Goal: Book appointment/travel/reservation

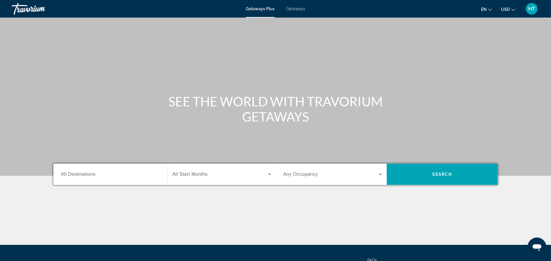
click at [97, 175] on input "Destination All Destinations" at bounding box center [110, 174] width 99 height 7
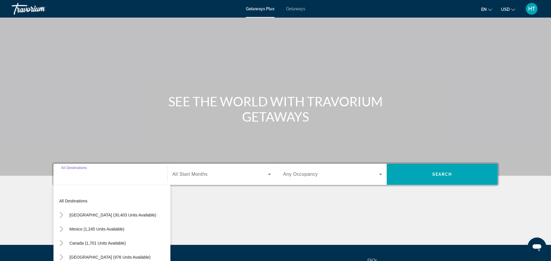
scroll to position [55, 0]
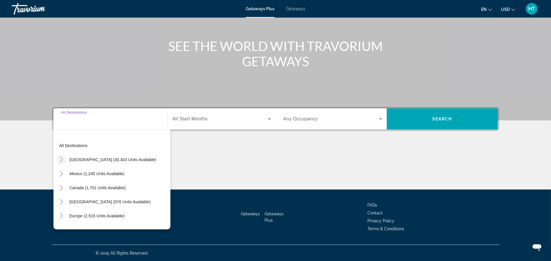
click at [63, 160] on icon "Toggle United States (30,403 units available)" at bounding box center [61, 159] width 6 height 6
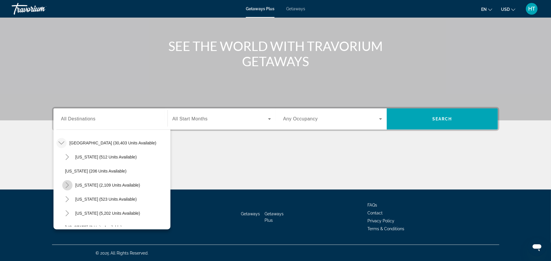
click at [68, 186] on icon "Toggle California (2,109 units available)" at bounding box center [67, 185] width 6 height 6
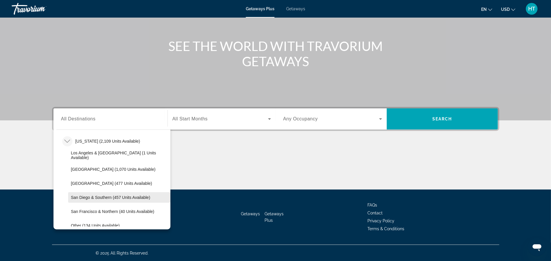
click at [80, 196] on span "San Diego & Southern (457 units available)" at bounding box center [110, 197] width 79 height 5
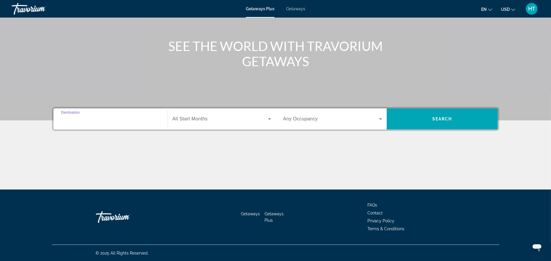
type input "**********"
click at [220, 123] on div "Search widget" at bounding box center [222, 119] width 99 height 16
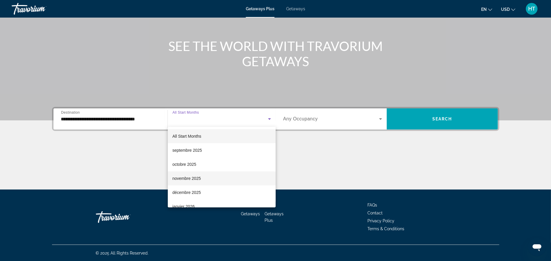
click at [200, 178] on span "novembre 2025" at bounding box center [187, 178] width 28 height 7
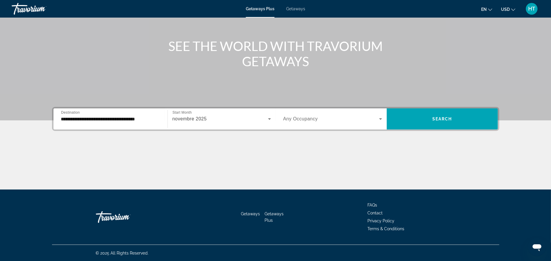
click at [301, 114] on div "Search widget" at bounding box center [332, 119] width 99 height 16
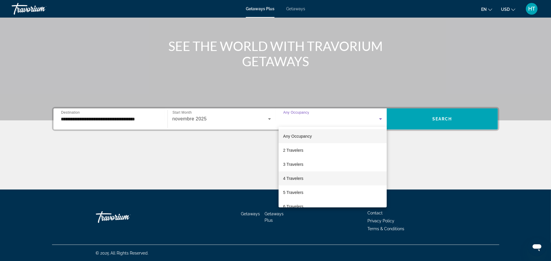
click at [292, 179] on span "4 Travelers" at bounding box center [293, 178] width 20 height 7
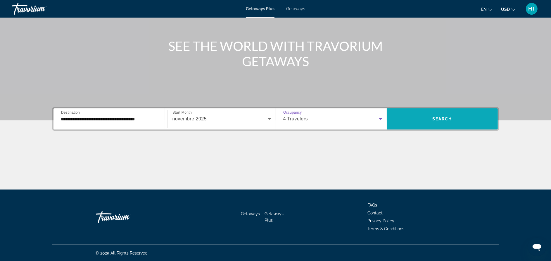
click at [439, 121] on span "Search widget" at bounding box center [442, 119] width 111 height 14
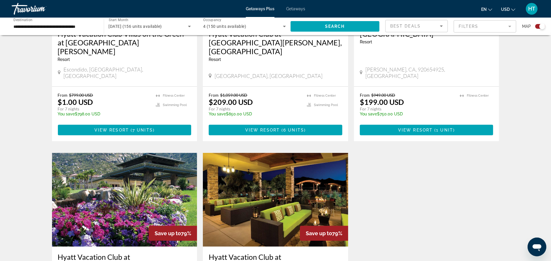
scroll to position [394, 0]
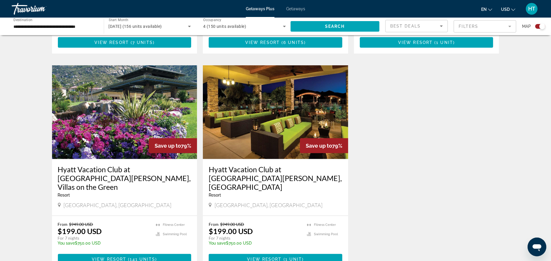
click at [253, 165] on h3 "Hyatt Vacation Club at [GEOGRAPHIC_DATA][PERSON_NAME], [GEOGRAPHIC_DATA]" at bounding box center [276, 178] width 134 height 26
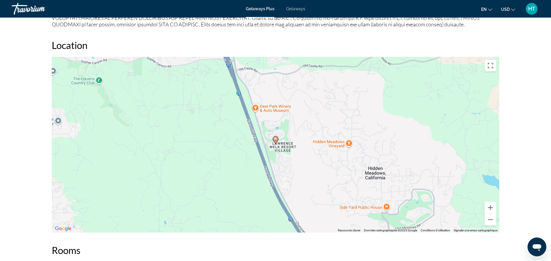
scroll to position [648, 0]
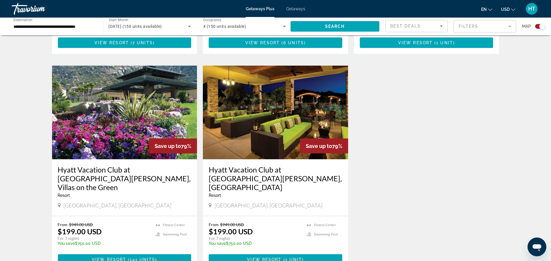
scroll to position [394, 0]
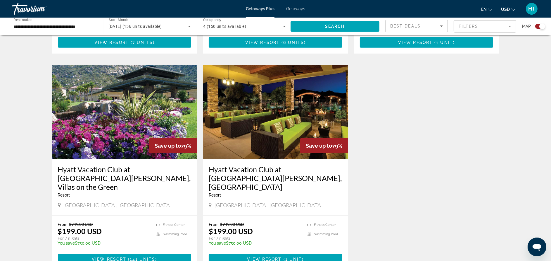
click at [111, 95] on img "Main content" at bounding box center [124, 112] width 145 height 94
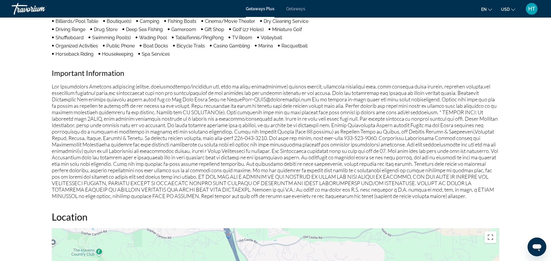
scroll to position [570, 0]
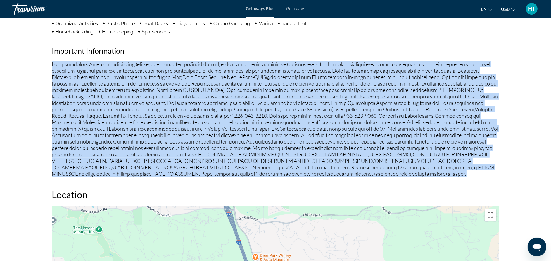
drag, startPoint x: 350, startPoint y: 168, endPoint x: 53, endPoint y: 60, distance: 315.8
click at [53, 61] on p "Main content" at bounding box center [275, 119] width 447 height 116
copy p "Fee Advisements Required surcharges (energy, accommodations/occupancy tax, fees…"
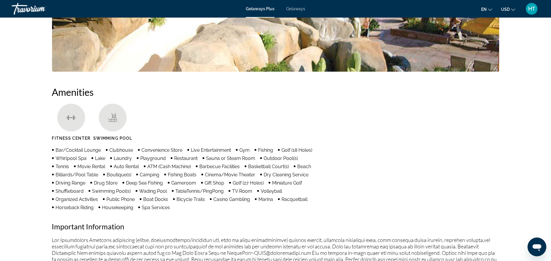
scroll to position [219, 0]
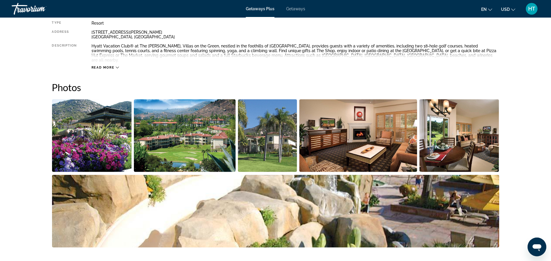
click at [94, 125] on img "Open full-screen image slider" at bounding box center [92, 135] width 80 height 73
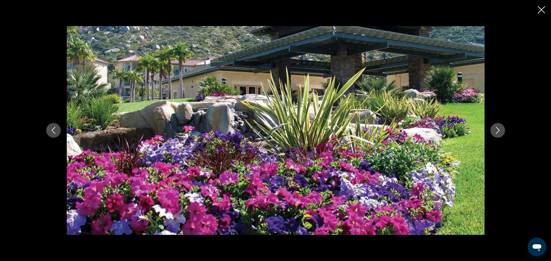
click at [501, 129] on button "Next image" at bounding box center [498, 130] width 15 height 15
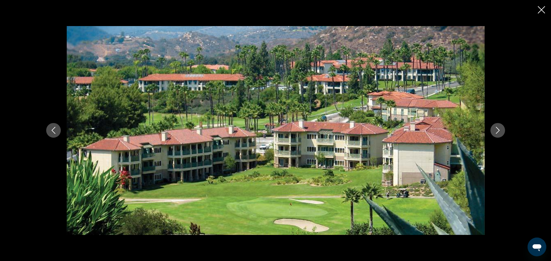
click at [501, 129] on button "Next image" at bounding box center [498, 130] width 15 height 15
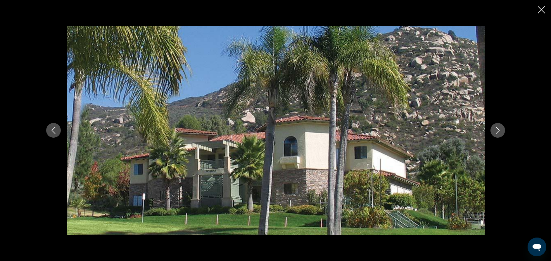
click at [500, 130] on icon "Next image" at bounding box center [497, 130] width 7 height 7
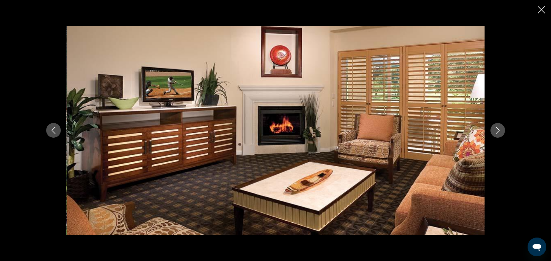
click at [496, 130] on icon "Next image" at bounding box center [497, 130] width 7 height 7
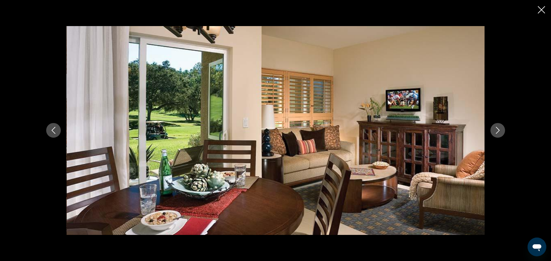
click at [496, 130] on icon "Next image" at bounding box center [497, 130] width 7 height 7
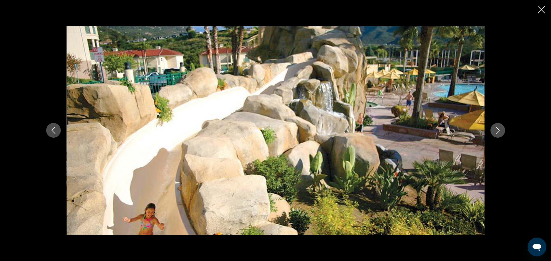
click at [496, 130] on icon "Next image" at bounding box center [497, 130] width 7 height 7
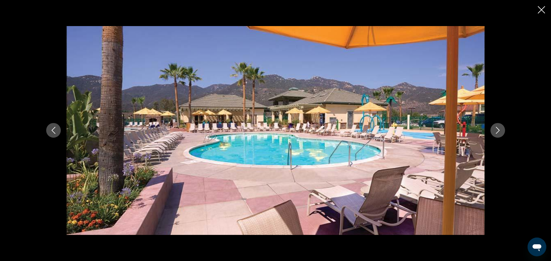
click at [496, 130] on icon "Next image" at bounding box center [497, 130] width 7 height 7
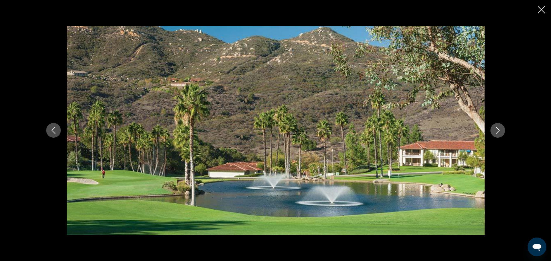
click at [496, 130] on icon "Next image" at bounding box center [497, 130] width 7 height 7
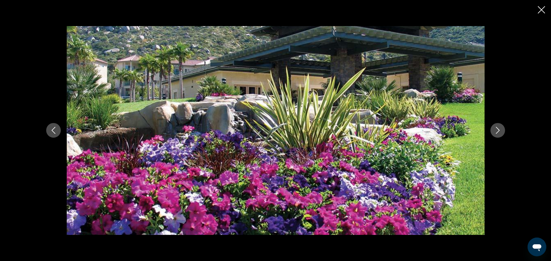
click at [496, 130] on icon "Next image" at bounding box center [497, 130] width 7 height 7
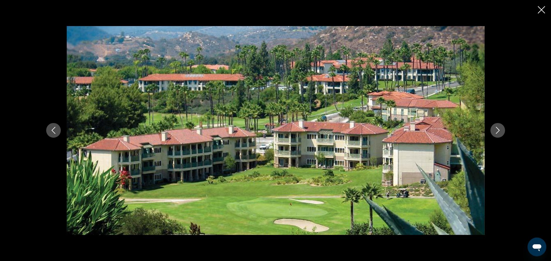
click at [541, 13] on icon "Close slideshow" at bounding box center [541, 9] width 7 height 7
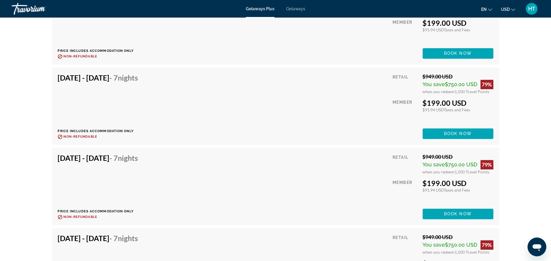
scroll to position [1403, 0]
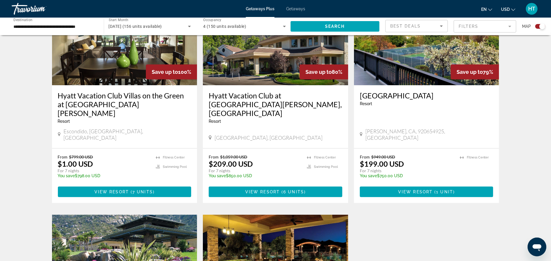
scroll to position [219, 0]
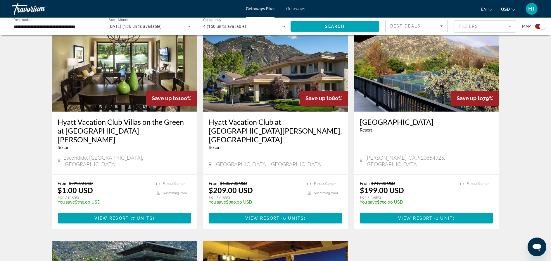
click at [299, 123] on h3 "Hyatt Vacation Club at [GEOGRAPHIC_DATA][PERSON_NAME], [GEOGRAPHIC_DATA]" at bounding box center [276, 130] width 134 height 26
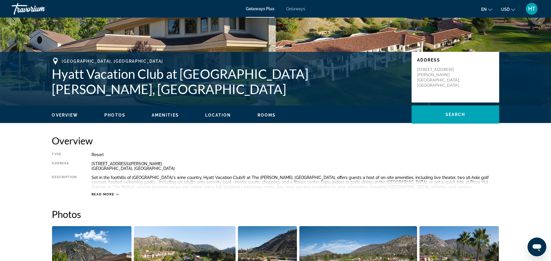
scroll to position [131, 0]
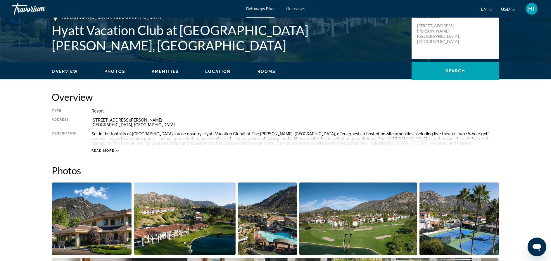
click at [103, 151] on span "Read more" at bounding box center [103, 151] width 23 height 4
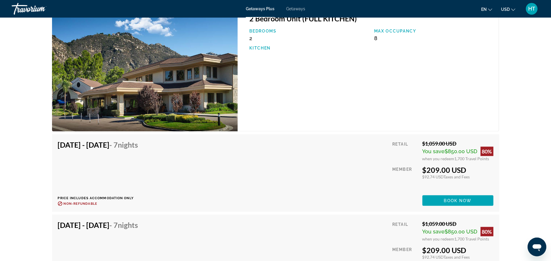
scroll to position [953, 0]
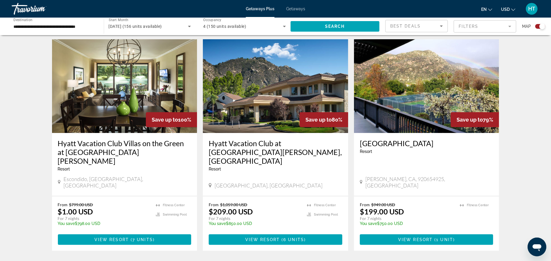
scroll to position [219, 0]
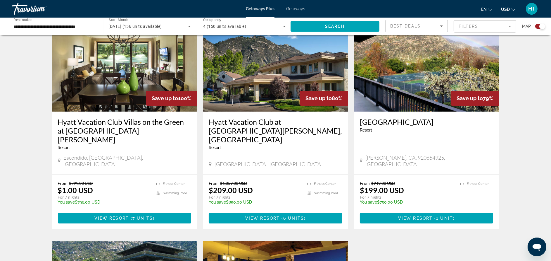
click at [116, 124] on h3 "Hyatt Vacation Club Villas on the Green at [GEOGRAPHIC_DATA][PERSON_NAME]" at bounding box center [125, 130] width 134 height 26
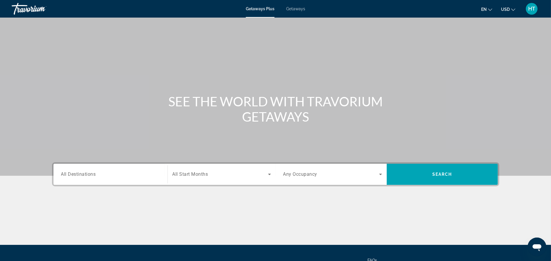
click at [106, 175] on input "Destination All Destinations" at bounding box center [110, 174] width 99 height 7
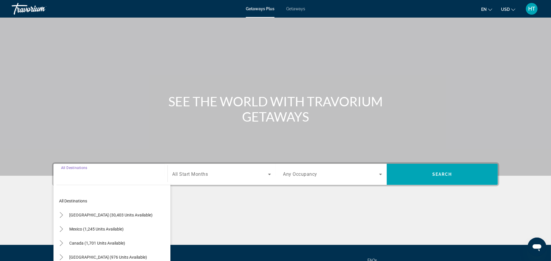
scroll to position [55, 0]
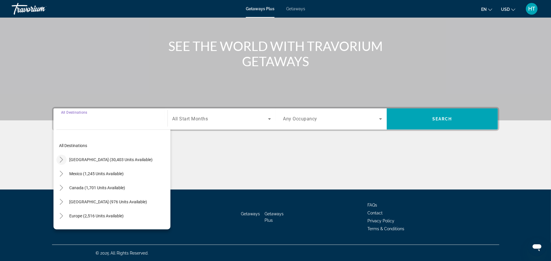
click at [60, 158] on icon "Toggle United States (30,403 units available)" at bounding box center [61, 159] width 6 height 6
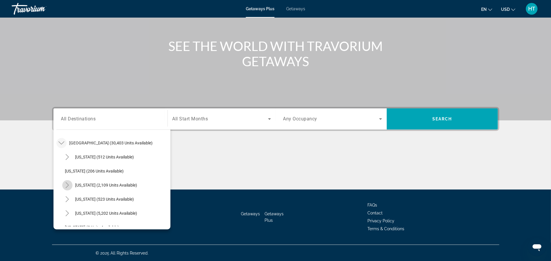
click at [65, 184] on icon "Toggle California (2,109 units available)" at bounding box center [67, 185] width 6 height 6
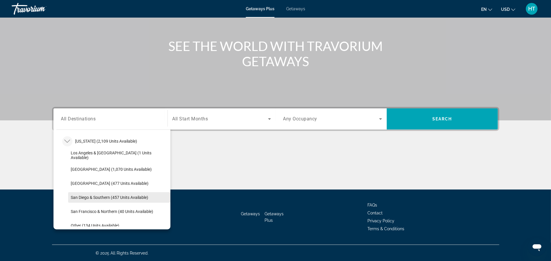
click at [106, 195] on span "San Diego & Southern (457 units available)" at bounding box center [109, 197] width 77 height 5
type input "**********"
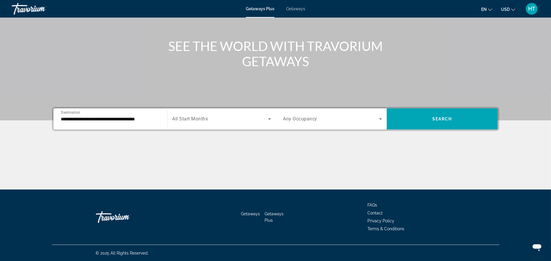
click at [201, 116] on span "All Start Months" at bounding box center [191, 119] width 36 height 6
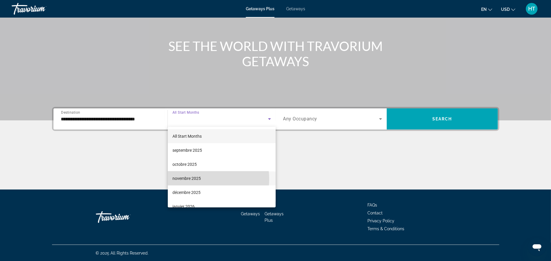
click at [200, 179] on span "novembre 2025" at bounding box center [187, 178] width 28 height 7
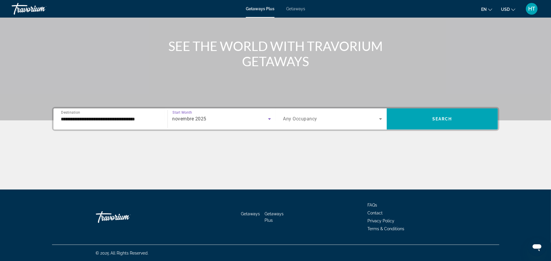
click at [307, 117] on span "Any Occupancy" at bounding box center [300, 119] width 34 height 6
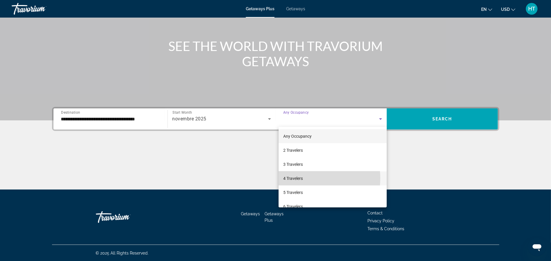
click at [308, 178] on mat-option "4 Travelers" at bounding box center [333, 178] width 108 height 14
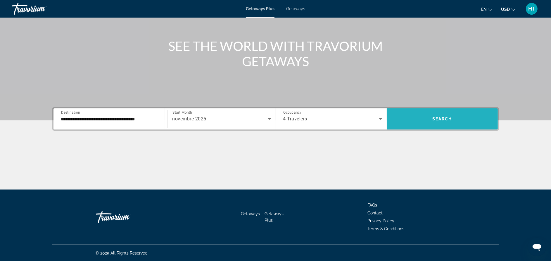
click at [437, 121] on span "Search widget" at bounding box center [442, 119] width 111 height 14
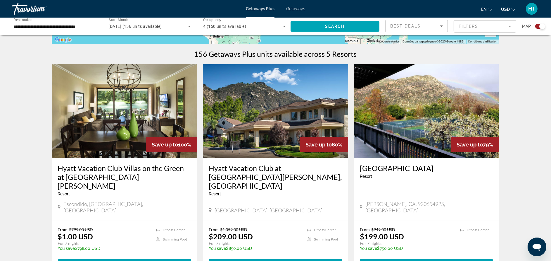
scroll to position [219, 0]
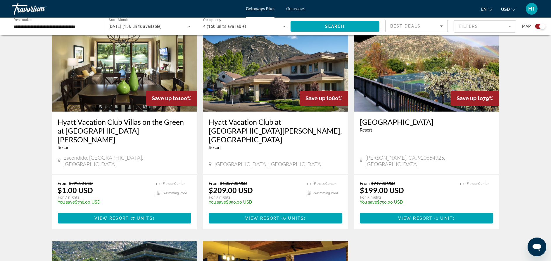
click at [100, 126] on h3 "Hyatt Vacation Club Villas on the Green at [GEOGRAPHIC_DATA][PERSON_NAME]" at bounding box center [125, 130] width 134 height 26
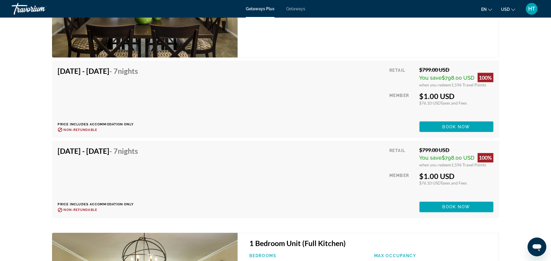
scroll to position [1184, 0]
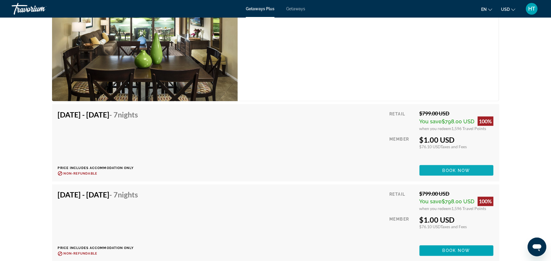
click at [446, 169] on span "Book now" at bounding box center [457, 170] width 28 height 5
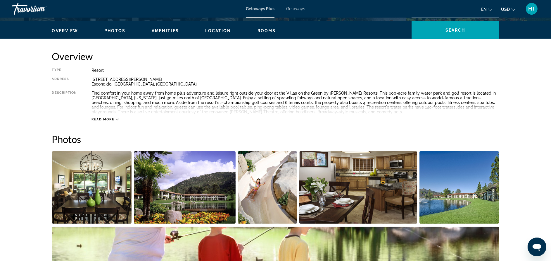
scroll to position [219, 0]
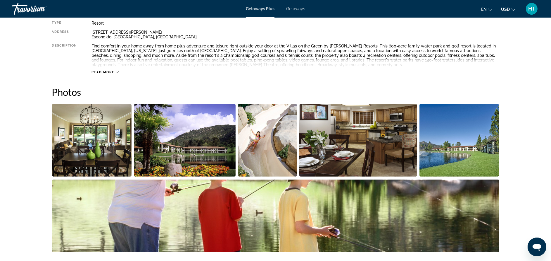
drag, startPoint x: 258, startPoint y: 163, endPoint x: 29, endPoint y: 185, distance: 230.9
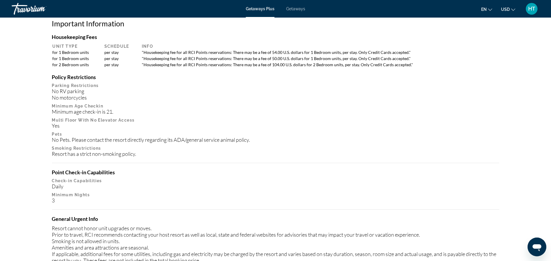
scroll to position [570, 0]
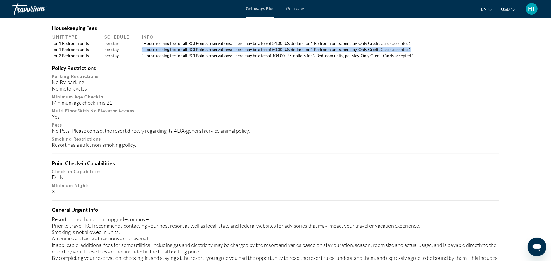
drag, startPoint x: 411, startPoint y: 46, endPoint x: 141, endPoint y: 48, distance: 270.2
click at [141, 48] on td ""Housekeeping fee for all RCI Points reservations: There may be a fee of 50.00 …" at bounding box center [319, 49] width 360 height 6
drag, startPoint x: 141, startPoint y: 48, endPoint x: 145, endPoint y: 48, distance: 3.5
copy td ""Housekeeping fee for all RCI Points reservations: There may be a fee of 50.00 …"
click at [307, 113] on div "Yes" at bounding box center [275, 116] width 447 height 6
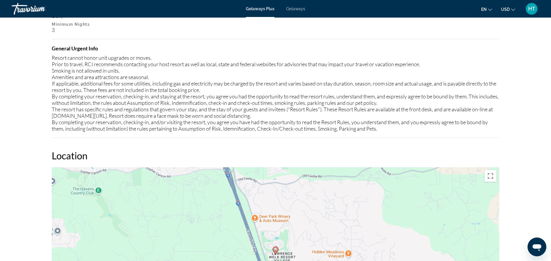
scroll to position [746, 0]
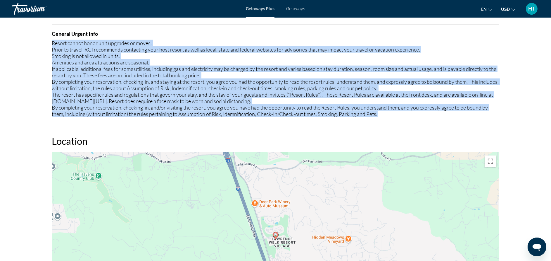
drag, startPoint x: 393, startPoint y: 115, endPoint x: 43, endPoint y: 44, distance: 356.6
click at [43, 44] on div "Overview Type Resort All-Inclusive No All-Inclusive Address [STREET_ADDRESS][PE…" at bounding box center [275, 214] width 471 height 1474
copy div "Resort cannot honor unit upgrades or moves. Prior to travel, RCI recommends con…"
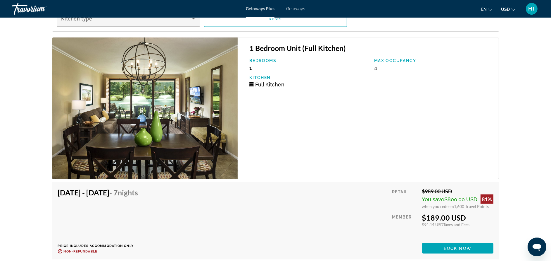
scroll to position [1140, 0]
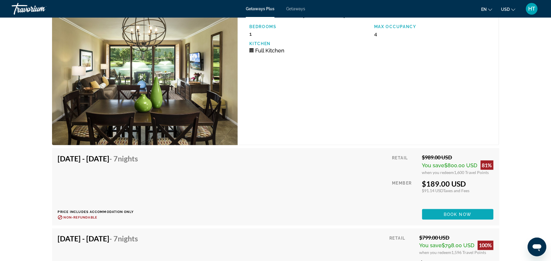
click at [439, 210] on span "Main content" at bounding box center [457, 214] width 71 height 14
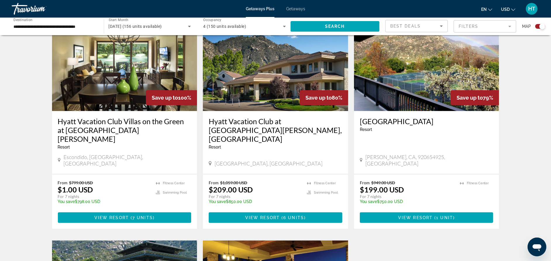
scroll to position [219, 0]
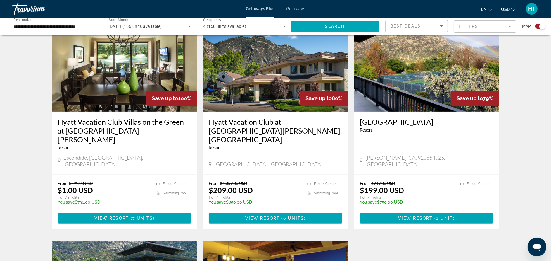
click at [159, 124] on h3 "Hyatt Vacation Club Villas on the Green at [GEOGRAPHIC_DATA][PERSON_NAME]" at bounding box center [125, 130] width 134 height 26
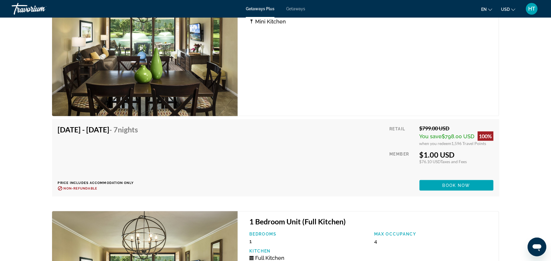
scroll to position [1075, 0]
